Goal: Navigation & Orientation: Understand site structure

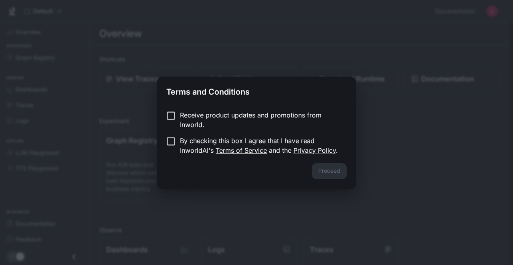
click at [260, 149] on link "Terms of Service" at bounding box center [241, 150] width 51 height 8
click at [334, 174] on button "Proceed" at bounding box center [329, 171] width 35 height 16
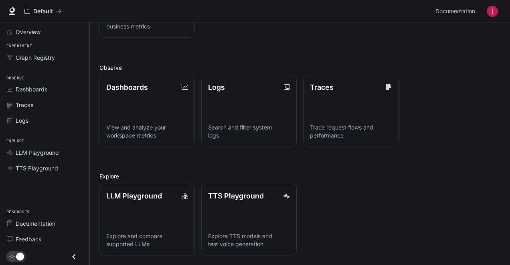
scroll to position [162, 0]
click at [28, 34] on span "Overview" at bounding box center [28, 32] width 25 height 8
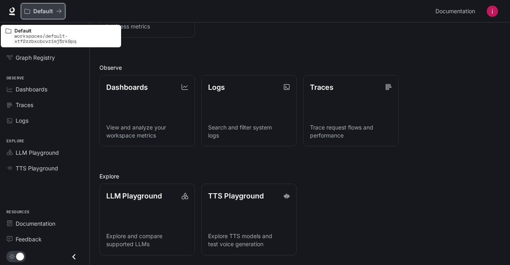
click at [55, 7] on button "Default" at bounding box center [43, 11] width 44 height 16
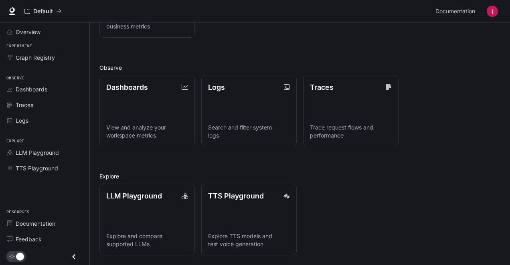
scroll to position [162, 0]
